Goal: Task Accomplishment & Management: Use online tool/utility

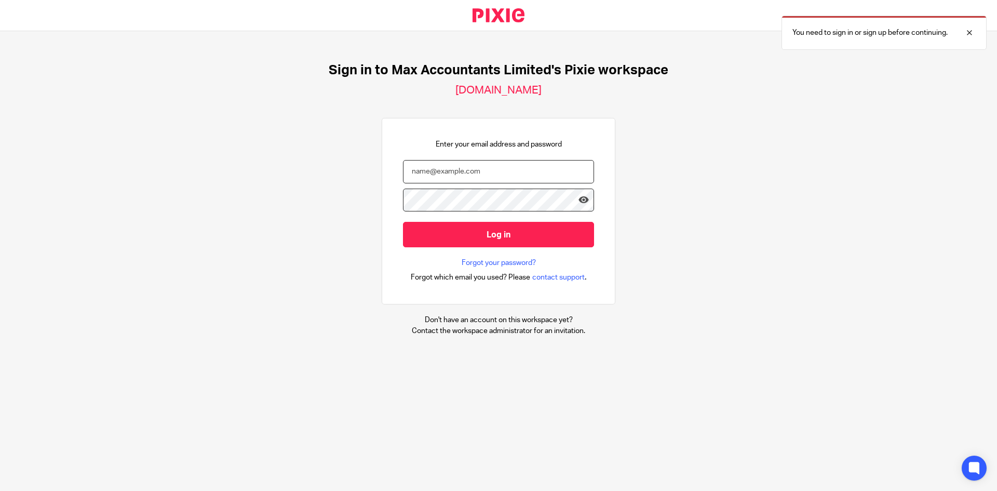
click at [456, 172] on input "email" at bounding box center [498, 171] width 191 height 23
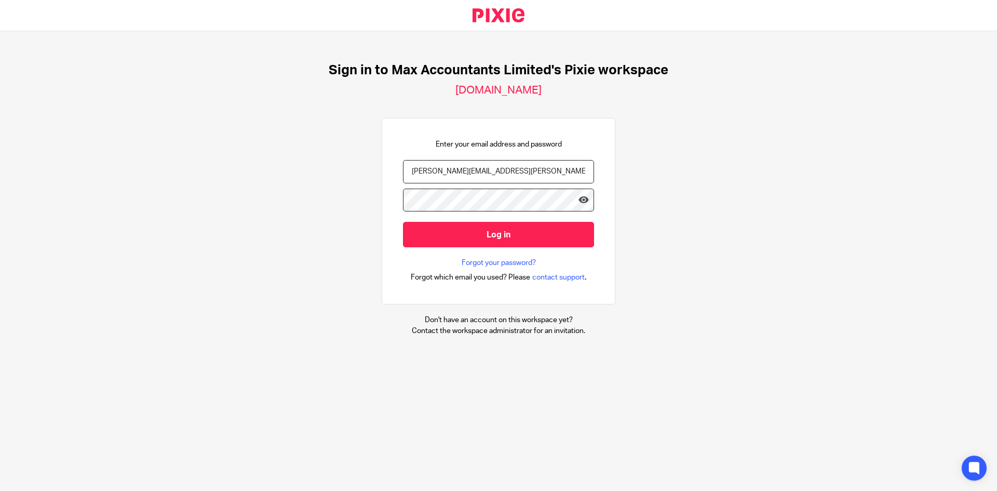
type input "jodie.burrows@wilson-partners.co.uk"
click at [403, 222] on input "Log in" at bounding box center [498, 234] width 191 height 25
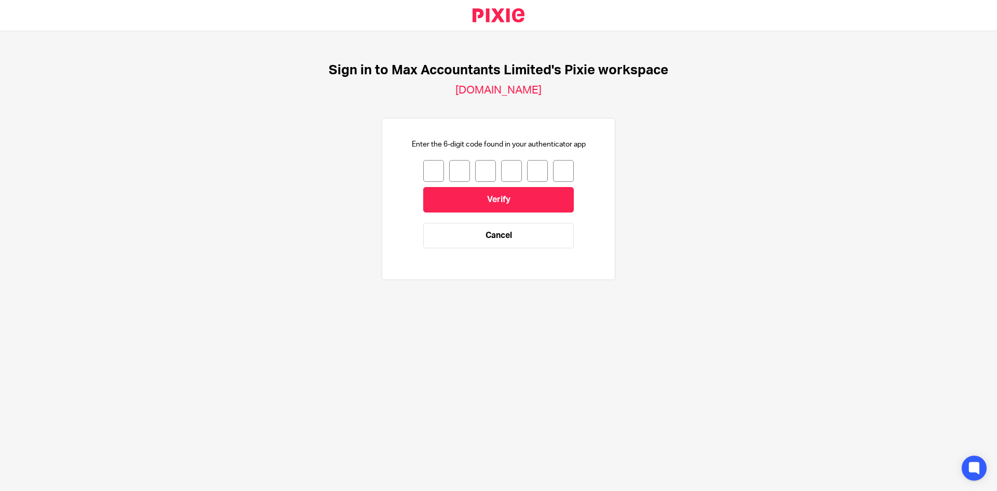
click at [425, 170] on input "number" at bounding box center [433, 171] width 21 height 22
type input "9"
type input "2"
type input "4"
type input "0"
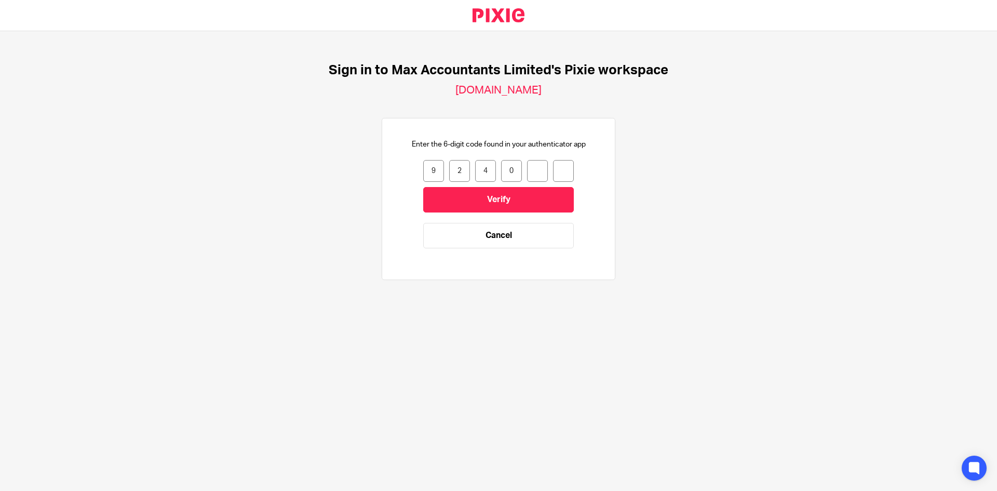
type input "9"
type input "4"
click at [483, 206] on input "Verify" at bounding box center [498, 199] width 151 height 25
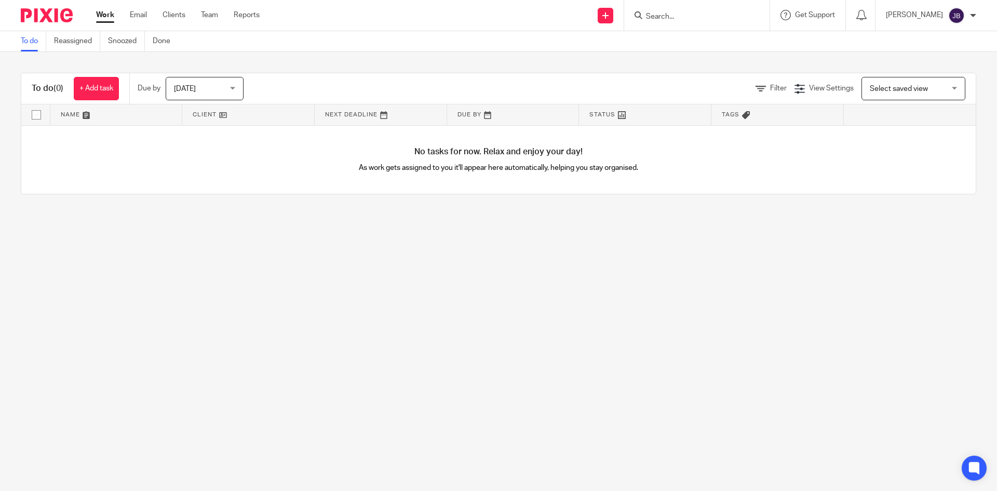
click at [695, 21] on input "Search" at bounding box center [692, 16] width 94 height 9
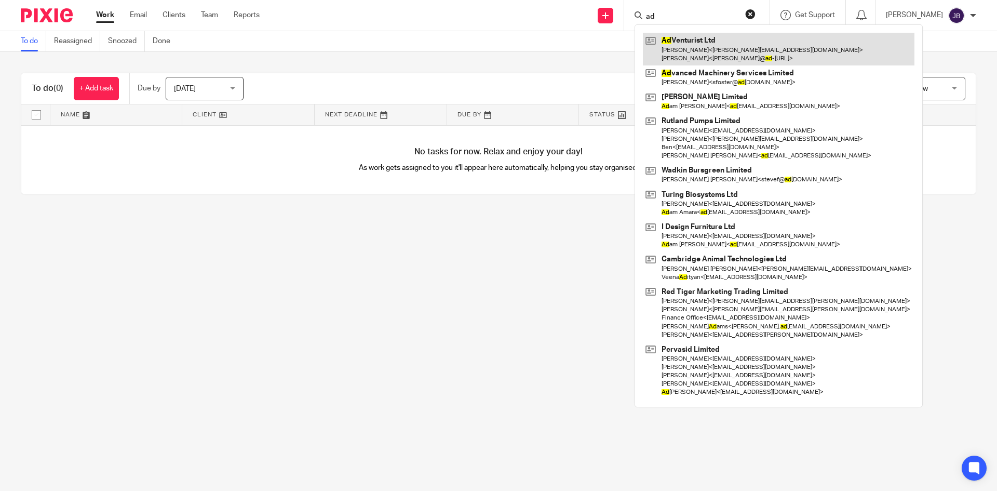
type input "ad"
click at [741, 55] on link at bounding box center [779, 49] width 272 height 32
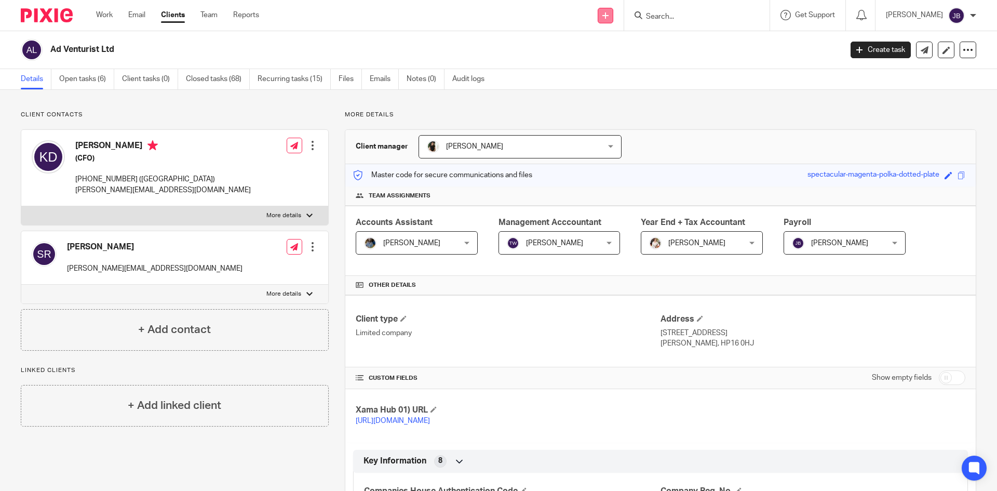
click at [609, 17] on icon at bounding box center [606, 15] width 6 height 6
click at [573, 20] on div "Send new email Create task Add client Get Support Contact Support Help Document…" at bounding box center [636, 15] width 723 height 31
click at [863, 56] on link "Create task" at bounding box center [881, 50] width 60 height 17
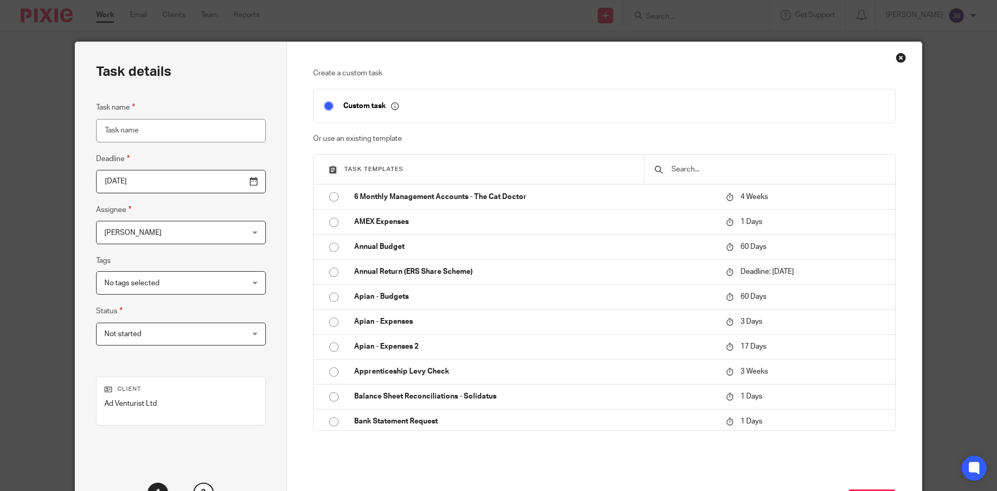
click at [898, 57] on div "Close this dialog window" at bounding box center [901, 57] width 10 height 10
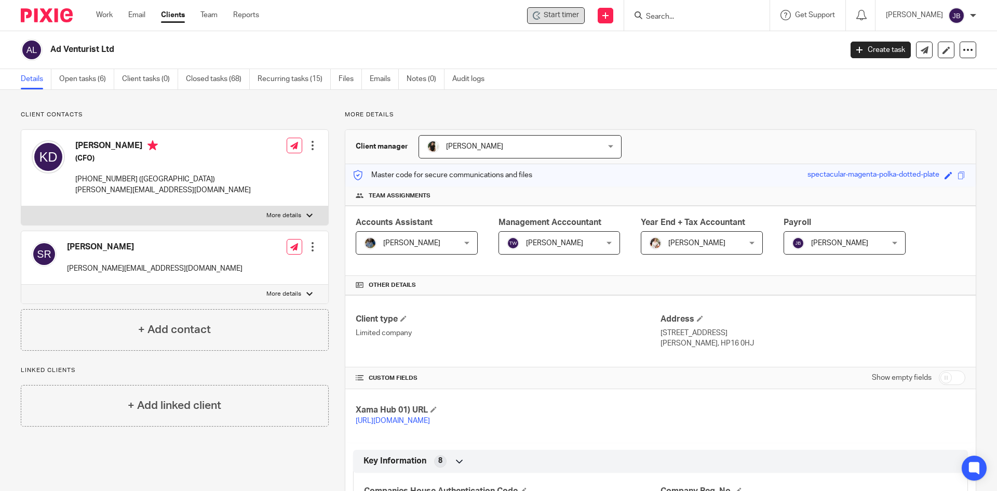
click at [554, 19] on span "Start timer" at bounding box center [561, 15] width 35 height 11
click at [674, 16] on input "Search" at bounding box center [692, 16] width 94 height 9
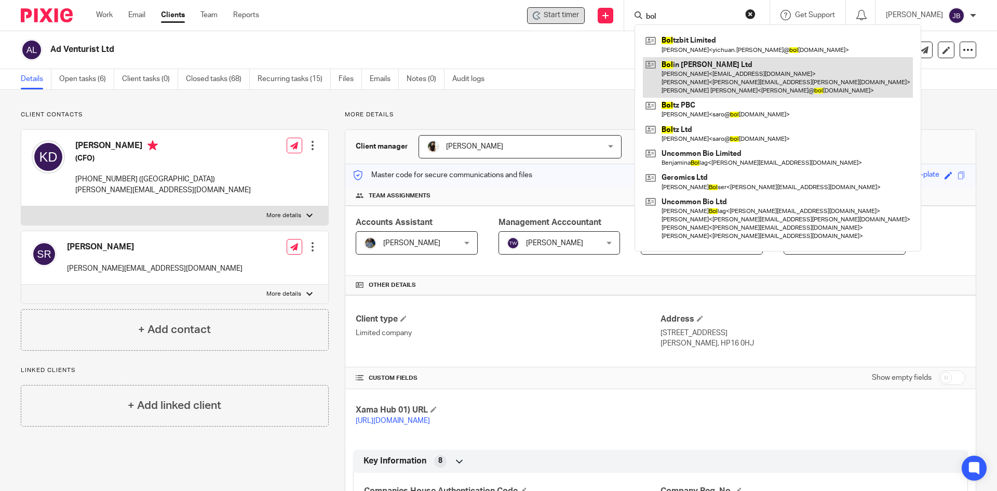
type input "bol"
click at [702, 81] on link at bounding box center [778, 77] width 270 height 41
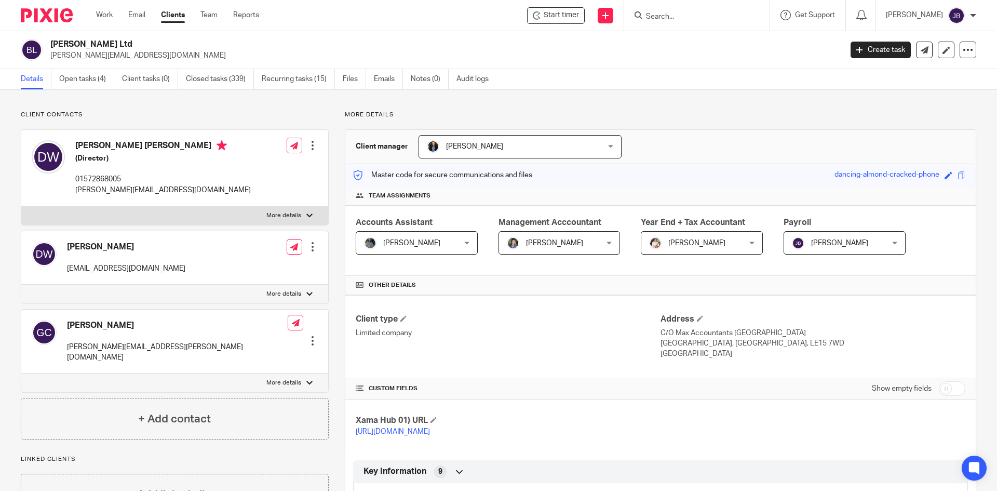
drag, startPoint x: 554, startPoint y: 15, endPoint x: 588, endPoint y: 52, distance: 50.4
click at [554, 14] on span "Start timer" at bounding box center [561, 15] width 35 height 11
